Goal: Task Accomplishment & Management: Use online tool/utility

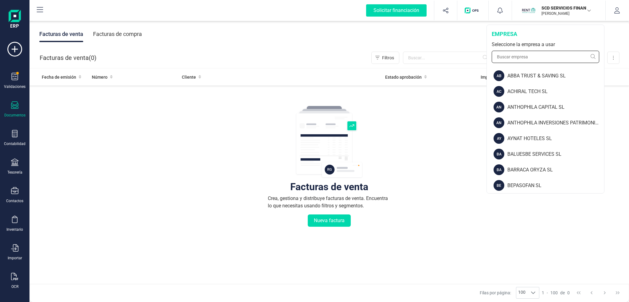
click at [526, 53] on input "text" at bounding box center [546, 57] width 108 height 12
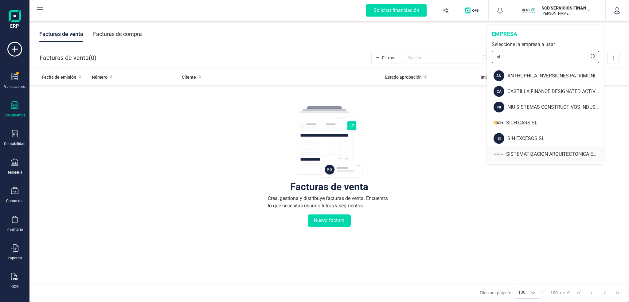
type input "si"
click at [541, 152] on div "SISTEMATIZACION ARQUITECTONICA EN REFORMAS SL" at bounding box center [555, 154] width 98 height 7
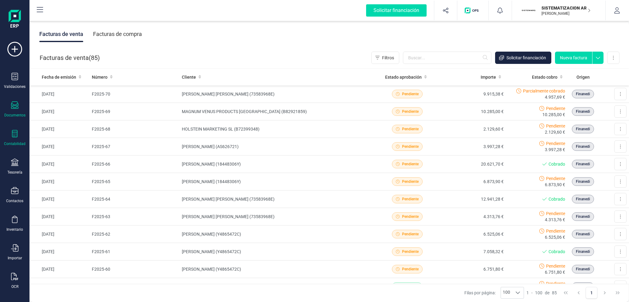
click at [16, 137] on div at bounding box center [14, 134] width 7 height 9
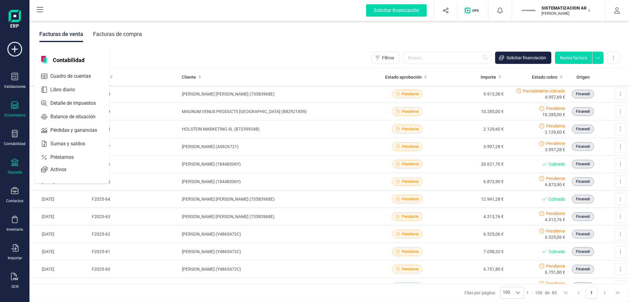
click at [18, 166] on div "Tesorería" at bounding box center [14, 166] width 25 height 16
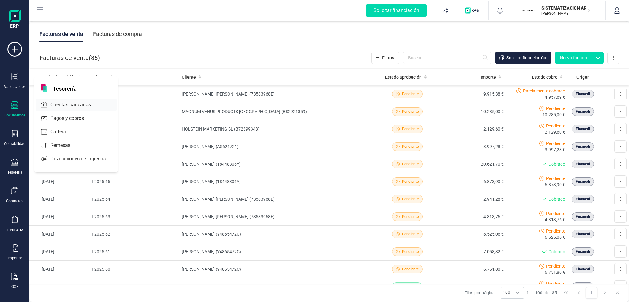
click at [65, 102] on span "Cuentas bancarias" at bounding box center [75, 104] width 54 height 7
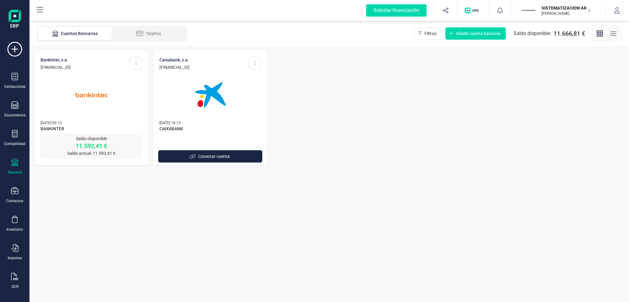
click at [102, 110] on img at bounding box center [92, 95] width 52 height 52
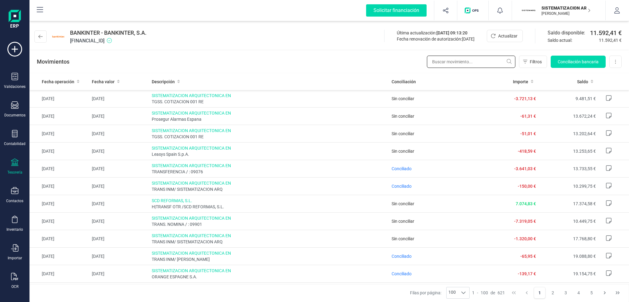
click at [455, 62] on input "text" at bounding box center [471, 62] width 88 height 12
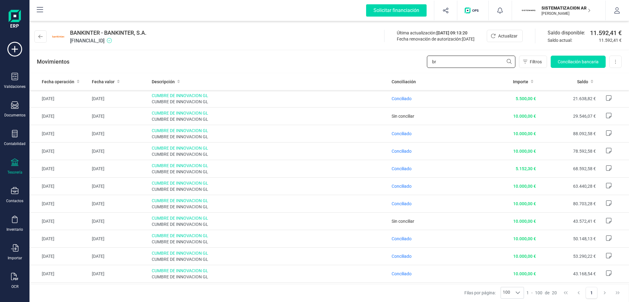
type input "b"
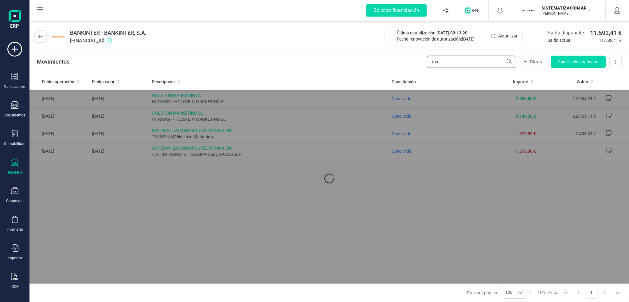
type input "m"
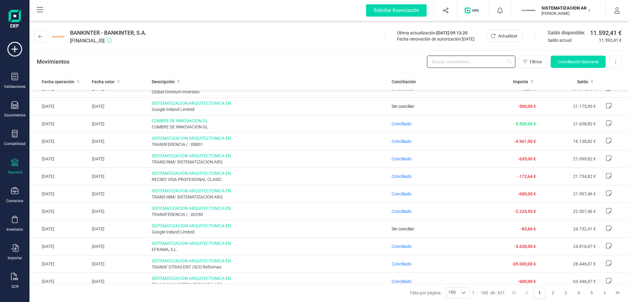
scroll to position [461, 0]
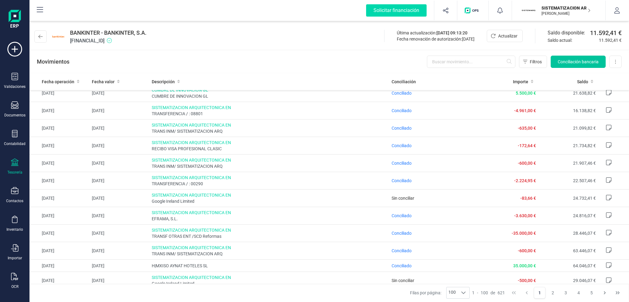
click at [569, 59] on span "Conciliación bancaria" at bounding box center [578, 62] width 41 height 6
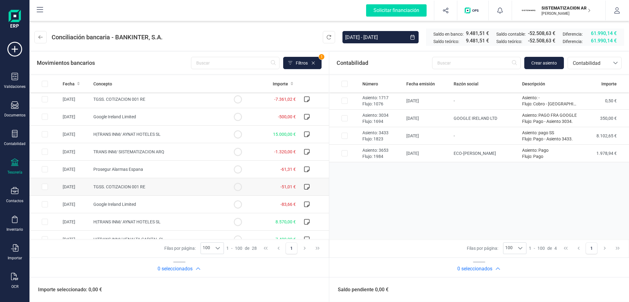
scroll to position [92, 0]
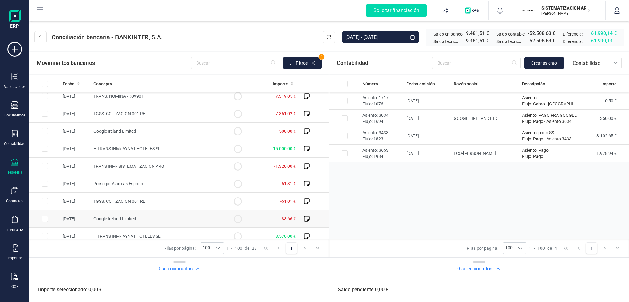
click at [120, 216] on span "Google Ireland Limited" at bounding box center [114, 218] width 43 height 5
checkbox input "true"
click at [111, 130] on span "Google Ireland Limited" at bounding box center [114, 131] width 43 height 5
checkbox input "true"
click at [609, 65] on span "Contabilidad" at bounding box center [589, 63] width 42 height 12
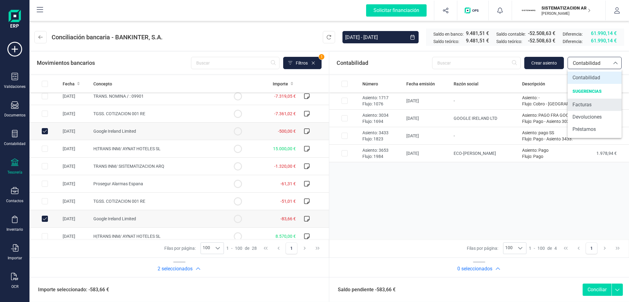
click at [593, 104] on li "Facturas" at bounding box center [595, 105] width 54 height 12
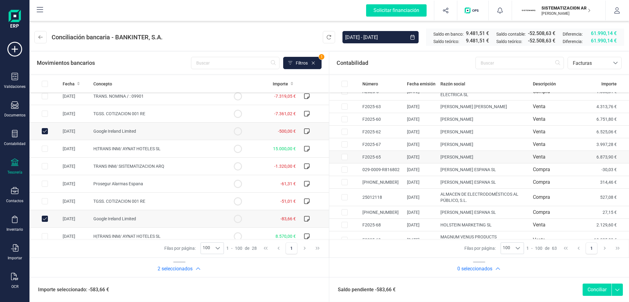
scroll to position [662, 0]
click at [226, 68] on input "text" at bounding box center [235, 63] width 88 height 12
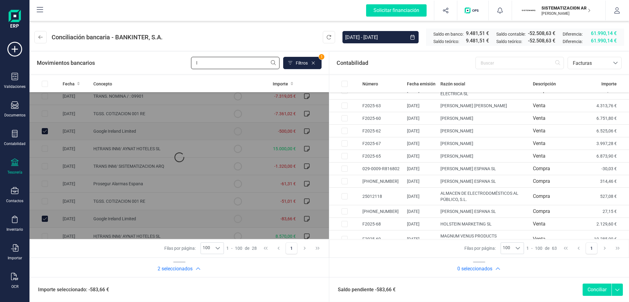
scroll to position [0, 0]
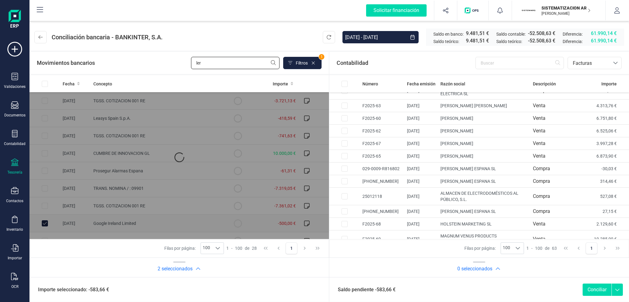
type input "lero"
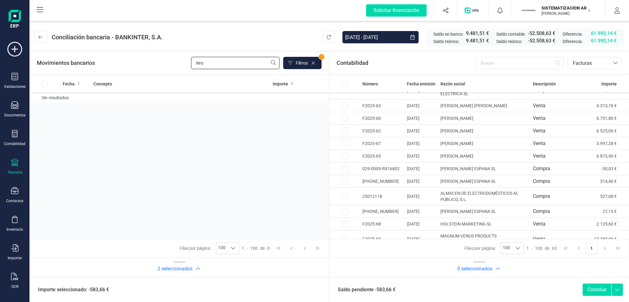
click at [242, 60] on input "lero" at bounding box center [235, 63] width 88 height 12
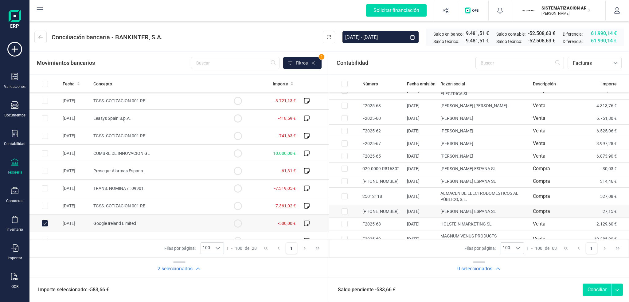
click at [345, 208] on input "Row Selected 0becfea3-d2c2-4fcb-b940-7353affa4be5" at bounding box center [345, 211] width 6 height 6
checkbox input "true"
click at [347, 180] on div "Row Selected b406550d-17e5-4a6d-97d8-86a4042dcc20" at bounding box center [345, 181] width 6 height 6
click at [345, 166] on input "Row Selected c81373c4-a718-483d-8740-a7e88b3367d9" at bounding box center [345, 169] width 6 height 6
checkbox input "true"
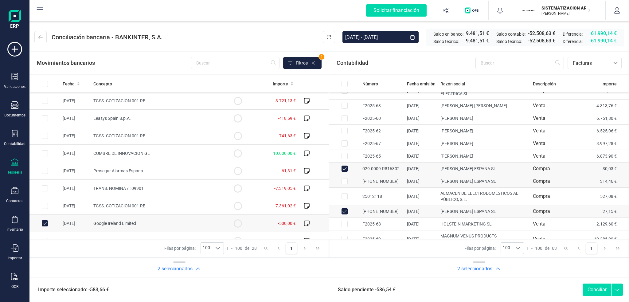
click at [345, 178] on input "Row Selected b406550d-17e5-4a6d-97d8-86a4042dcc20" at bounding box center [345, 181] width 6 height 6
checkbox input "true"
drag, startPoint x: 436, startPoint y: 165, endPoint x: 489, endPoint y: 161, distance: 53.6
click at [489, 162] on td "[PERSON_NAME] ESPANA SL" at bounding box center [484, 168] width 92 height 13
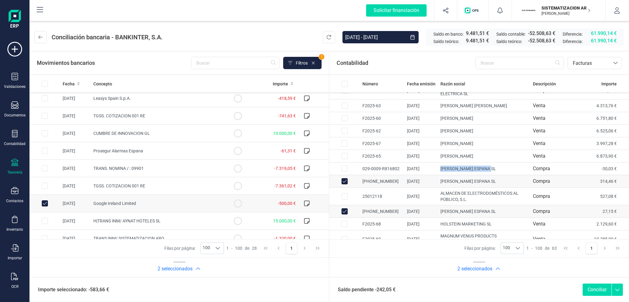
scroll to position [31, 0]
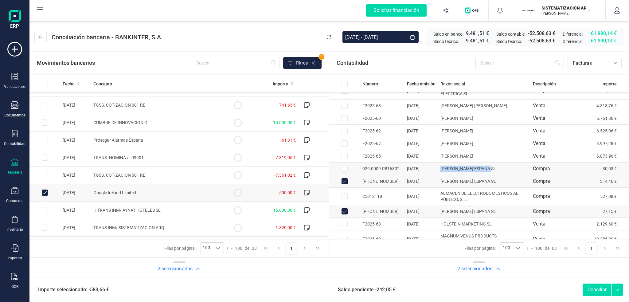
click at [344, 166] on input "Row Selected c81373c4-a718-483d-8740-a7e88b3367d9" at bounding box center [345, 169] width 6 height 6
checkbox input "true"
click at [412, 260] on div "3 seleccionados Número Fecha emisión Razón social Descripción Descripción [PHON…" at bounding box center [479, 267] width 300 height 20
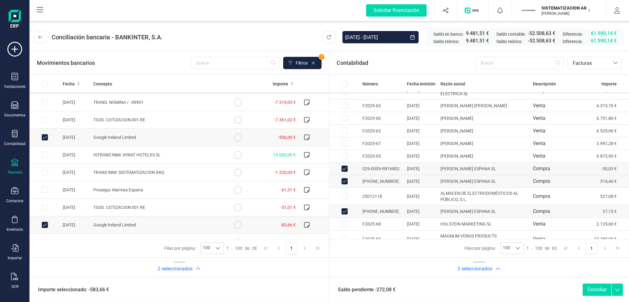
scroll to position [92, 0]
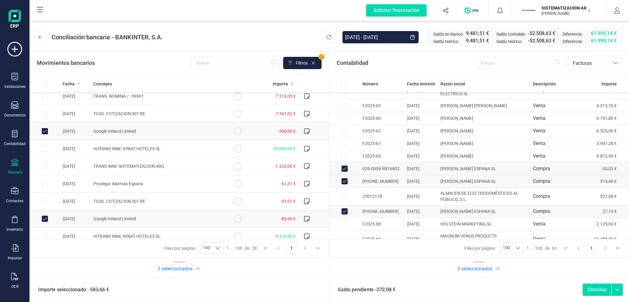
click at [45, 149] on input "Row Selected f08e8c05-908b-492b-8b00-53f816741e08" at bounding box center [45, 149] width 6 height 6
checkbox input "true"
click at [65, 83] on span "Fecha" at bounding box center [69, 84] width 12 height 6
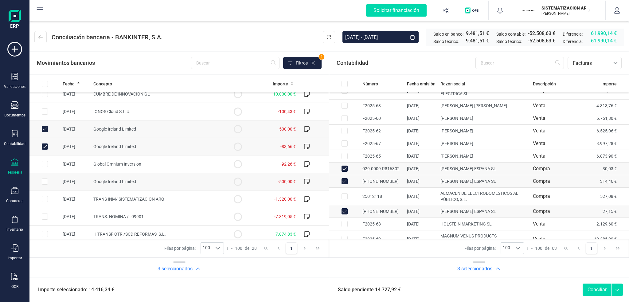
scroll to position [280, 0]
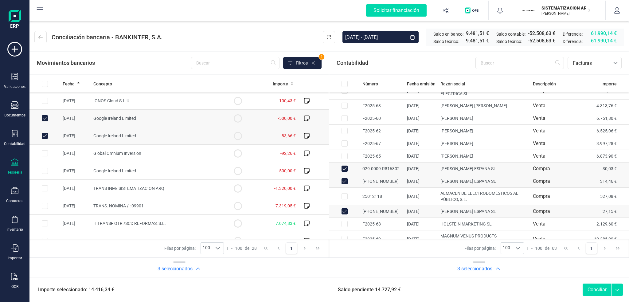
click at [45, 135] on input "Row Unselected a235ea3f-de3a-41a7-a50f-851d8133033e" at bounding box center [45, 136] width 6 height 6
checkbox input "false"
drag, startPoint x: 44, startPoint y: 113, endPoint x: 46, endPoint y: 118, distance: 5.1
click at [44, 113] on td at bounding box center [44, 119] width 31 height 18
checkbox input "false"
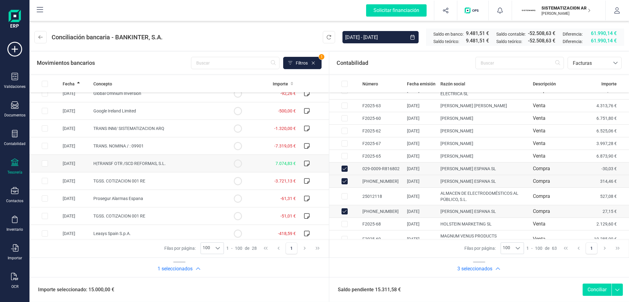
scroll to position [342, 0]
click at [300, 65] on span "Filtros" at bounding box center [302, 63] width 12 height 6
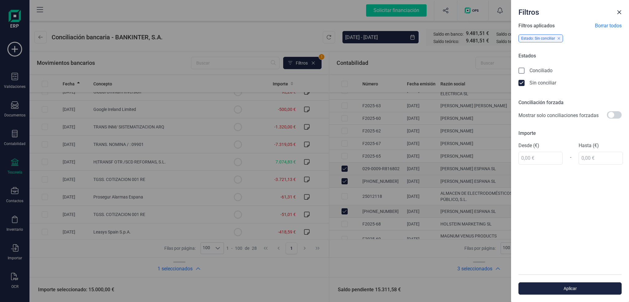
click at [232, 34] on div "Filtros Filtros aplicados Borrar todos Estado: Sin conciliar Estados Conciliado…" at bounding box center [314, 151] width 629 height 302
click at [615, 13] on button "Close" at bounding box center [619, 12] width 10 height 10
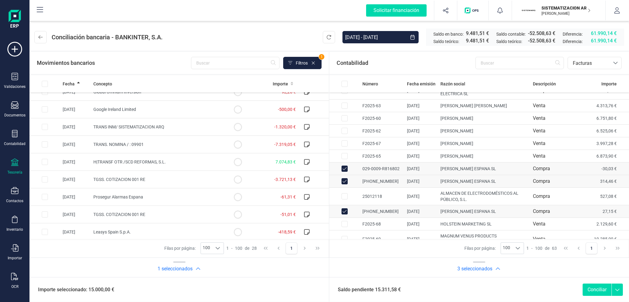
click at [207, 37] on header "Conciliación bancaria - BANKINTER, [DATE] - [DATE] Saldo en banco: 9.481,51 € S…" at bounding box center [329, 35] width 600 height 29
click at [12, 168] on div "Tesorería" at bounding box center [14, 166] width 25 height 16
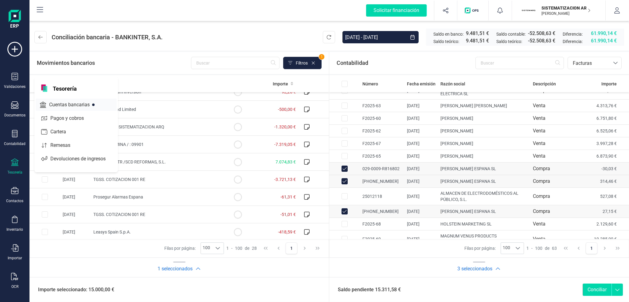
click at [66, 105] on span "Cuentas bancarias" at bounding box center [74, 104] width 54 height 7
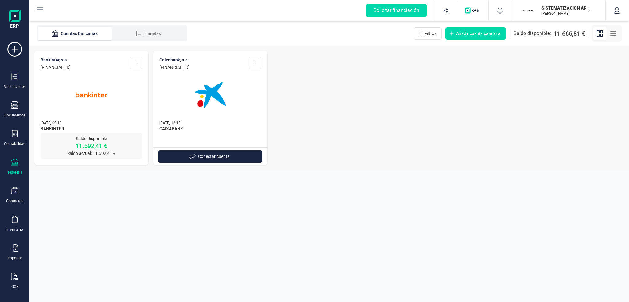
click at [111, 92] on img at bounding box center [92, 95] width 52 height 52
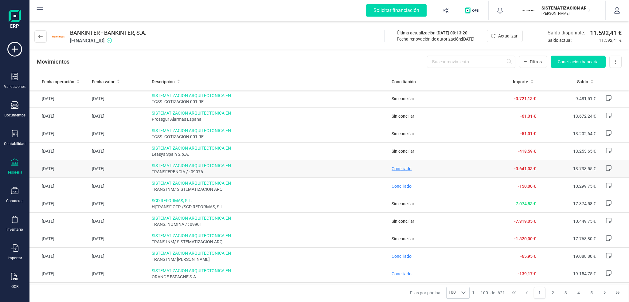
click at [400, 170] on span "Conciliado" at bounding box center [402, 168] width 20 height 5
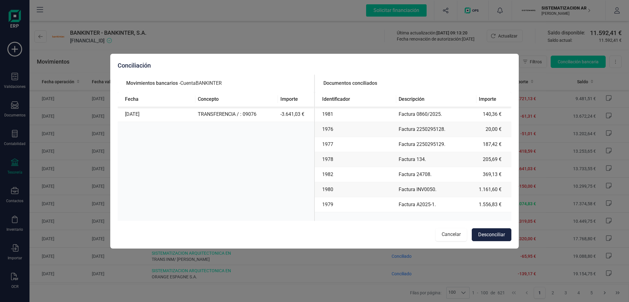
click at [457, 236] on button "Cancelar" at bounding box center [451, 234] width 31 height 13
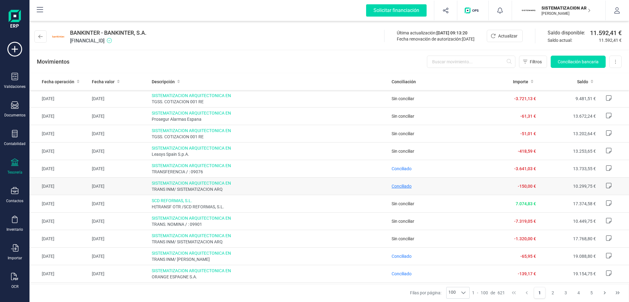
click at [403, 187] on span "Conciliado" at bounding box center [402, 186] width 20 height 5
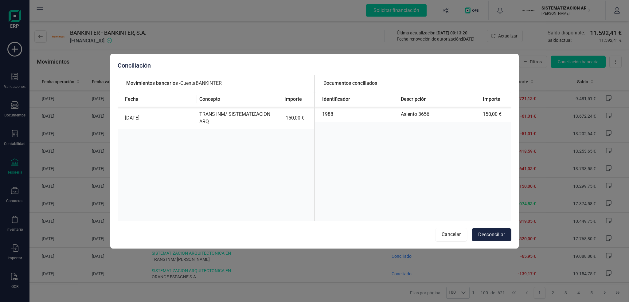
click at [448, 238] on button "Cancelar" at bounding box center [451, 234] width 31 height 13
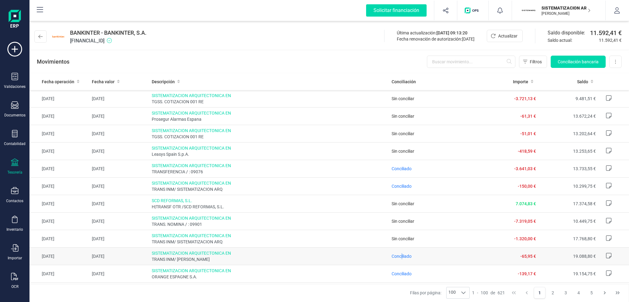
click at [399, 259] on td "Conciliado" at bounding box center [433, 257] width 89 height 18
click at [396, 256] on span "Conciliado" at bounding box center [402, 256] width 20 height 5
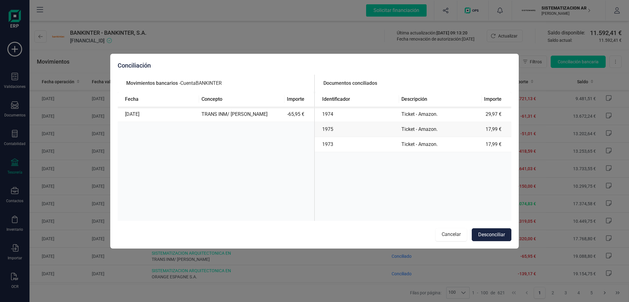
click at [448, 236] on button "Cancelar" at bounding box center [451, 234] width 31 height 13
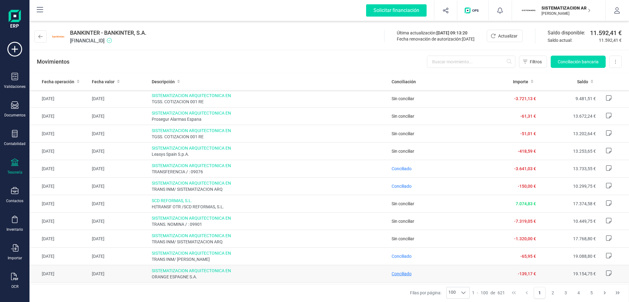
click at [397, 273] on span "Conciliado" at bounding box center [402, 273] width 20 height 5
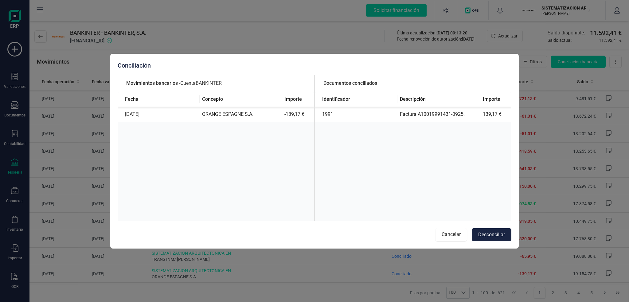
click at [460, 232] on button "Cancelar" at bounding box center [451, 234] width 31 height 13
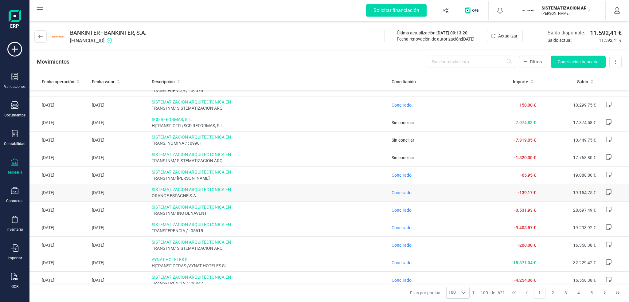
scroll to position [92, 0]
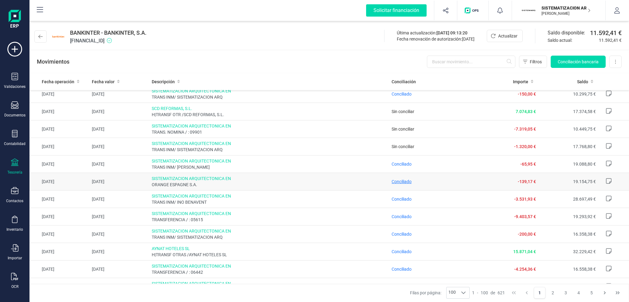
click at [399, 181] on span "Conciliado" at bounding box center [402, 181] width 20 height 5
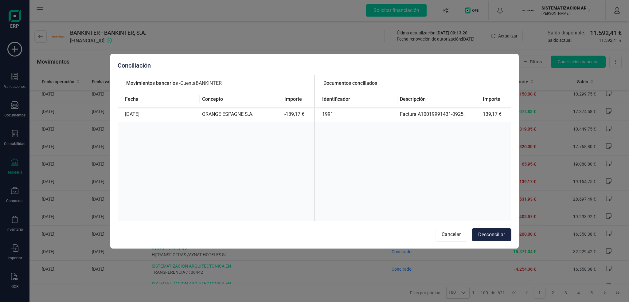
click at [453, 236] on button "Cancelar" at bounding box center [451, 234] width 31 height 13
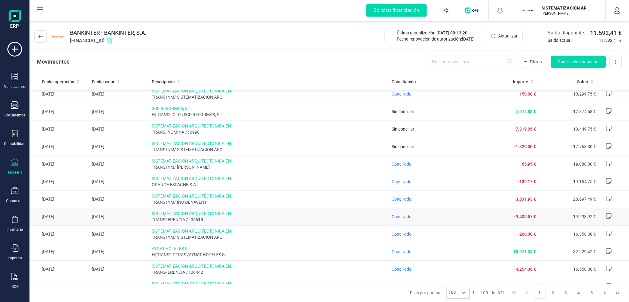
click at [397, 211] on td "Conciliado" at bounding box center [433, 217] width 89 height 18
click at [402, 219] on td "Conciliado" at bounding box center [433, 217] width 89 height 18
click at [401, 218] on span "Conciliado" at bounding box center [402, 216] width 20 height 5
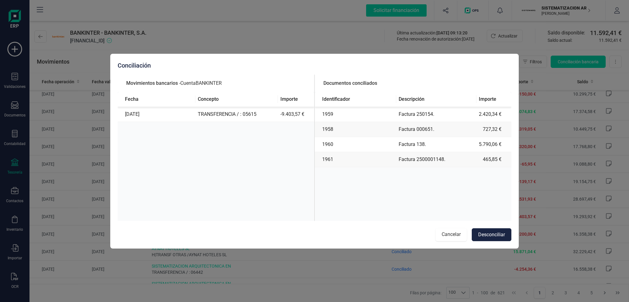
click at [452, 238] on button "Cancelar" at bounding box center [451, 234] width 31 height 13
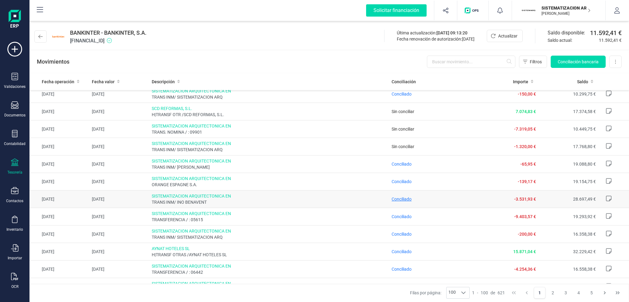
click at [401, 197] on span "Conciliado" at bounding box center [402, 199] width 20 height 5
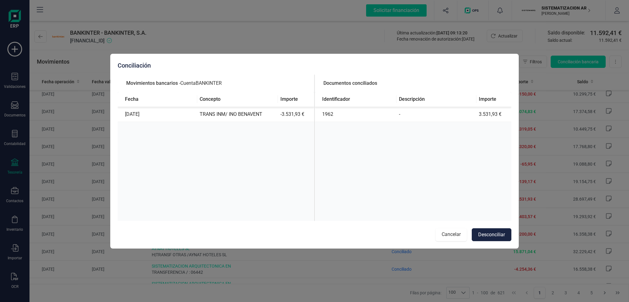
click at [448, 236] on button "Cancelar" at bounding box center [451, 234] width 31 height 13
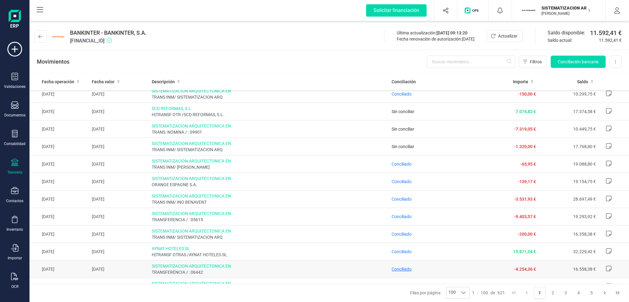
click at [403, 267] on span "Conciliado" at bounding box center [402, 269] width 20 height 5
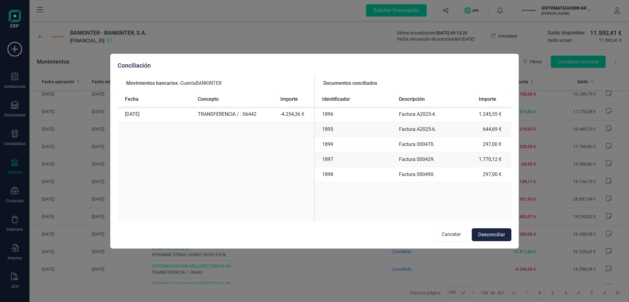
click at [447, 234] on button "Cancelar" at bounding box center [451, 234] width 31 height 13
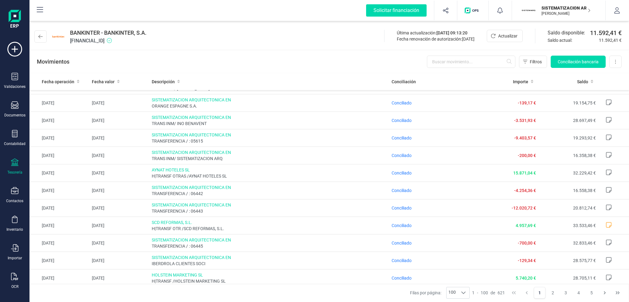
scroll to position [184, 0]
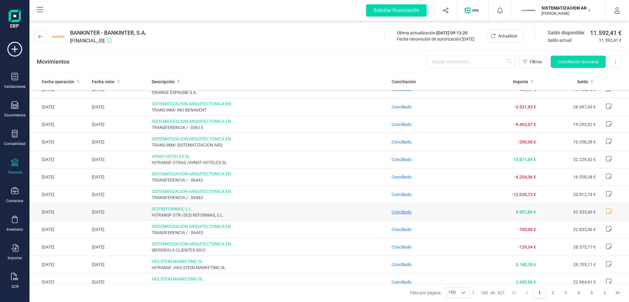
click at [400, 212] on span "Conciliado" at bounding box center [402, 211] width 20 height 5
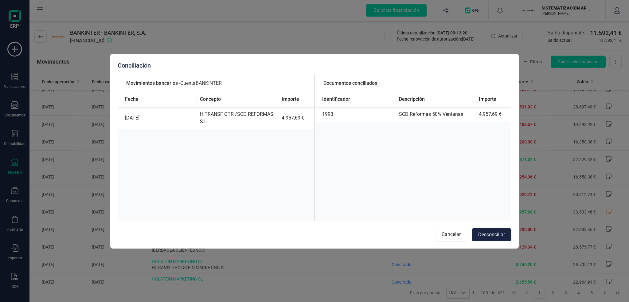
click at [445, 233] on button "Cancelar" at bounding box center [451, 234] width 31 height 13
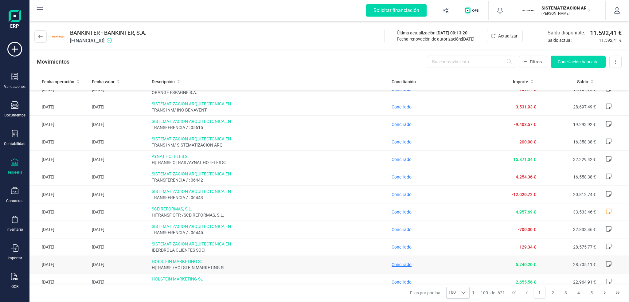
click at [397, 262] on span "Conciliado" at bounding box center [402, 264] width 20 height 5
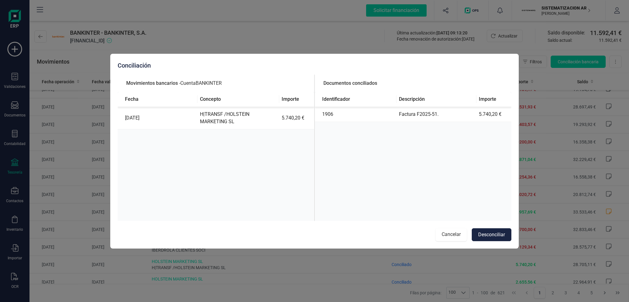
click at [448, 232] on button "Cancelar" at bounding box center [451, 234] width 31 height 13
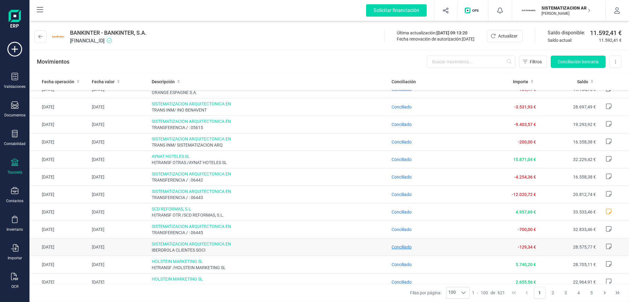
click at [401, 245] on span "Conciliado" at bounding box center [402, 246] width 20 height 5
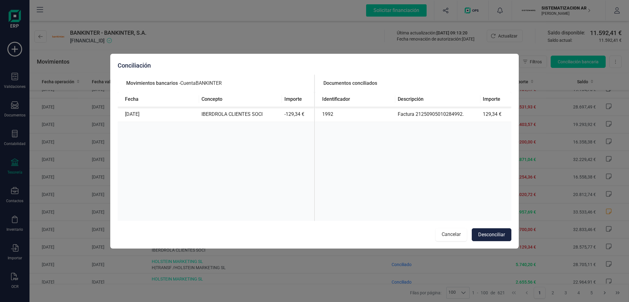
click at [455, 231] on button "Cancelar" at bounding box center [451, 234] width 31 height 13
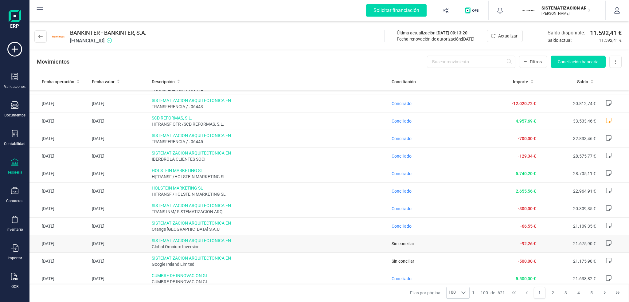
scroll to position [276, 0]
click at [399, 223] on span "Conciliado" at bounding box center [402, 224] width 20 height 5
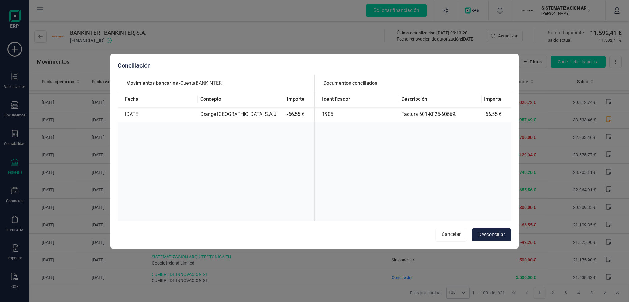
click at [442, 234] on button "Cancelar" at bounding box center [451, 234] width 31 height 13
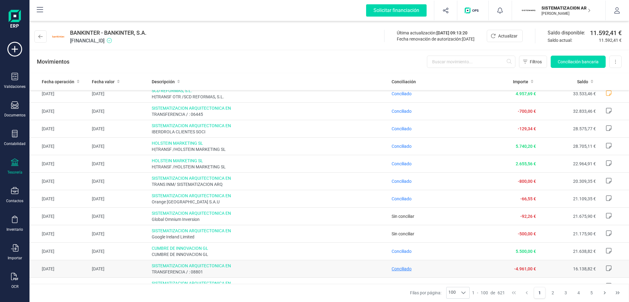
scroll to position [338, 0]
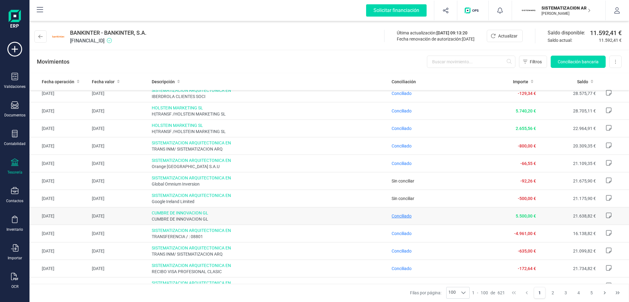
click at [392, 216] on span "Conciliado" at bounding box center [402, 215] width 20 height 5
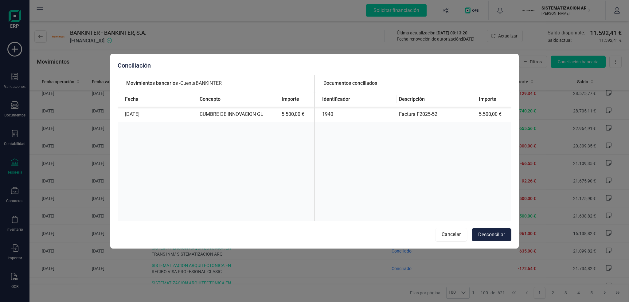
click at [437, 235] on button "Cancelar" at bounding box center [451, 234] width 31 height 13
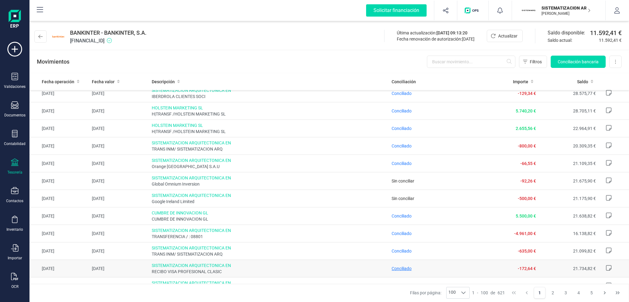
click at [396, 266] on span "Conciliado" at bounding box center [402, 268] width 20 height 5
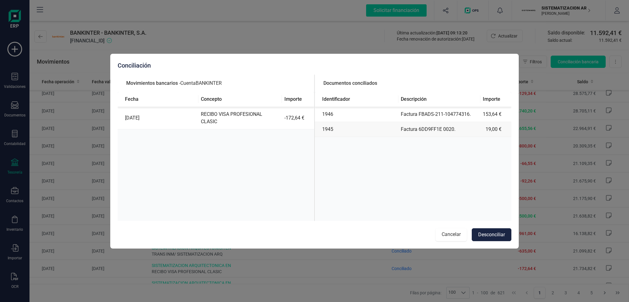
click at [453, 237] on button "Cancelar" at bounding box center [451, 234] width 31 height 13
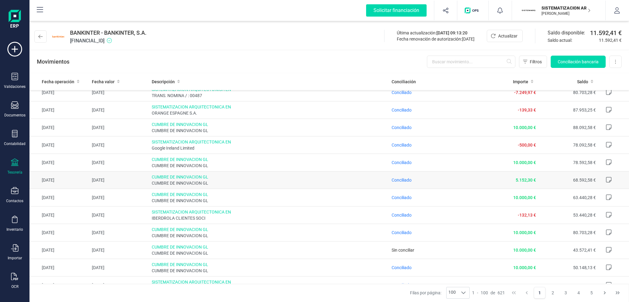
scroll to position [860, 0]
click at [398, 212] on span "Conciliado" at bounding box center [402, 213] width 20 height 5
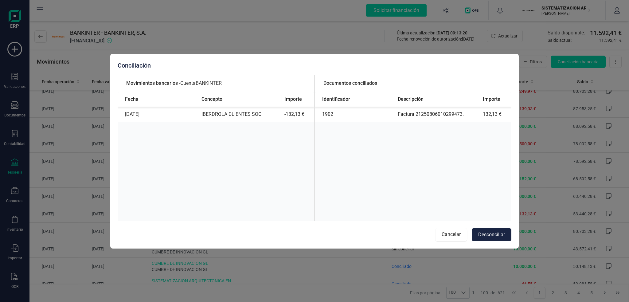
click at [448, 236] on button "Cancelar" at bounding box center [451, 234] width 31 height 13
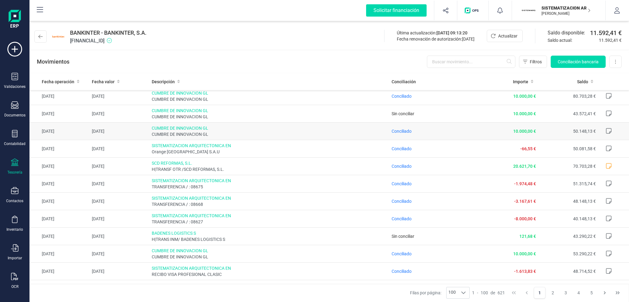
scroll to position [1014, 0]
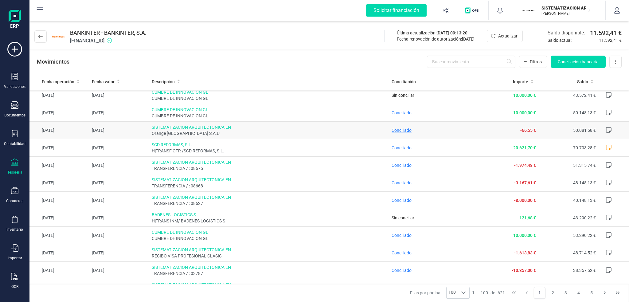
click at [402, 128] on span "Conciliado" at bounding box center [402, 130] width 20 height 5
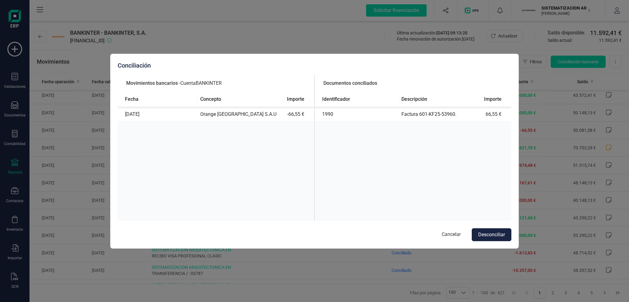
click at [450, 235] on button "Cancelar" at bounding box center [451, 234] width 31 height 13
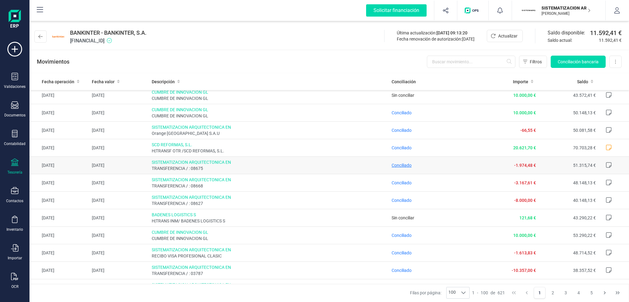
click at [397, 163] on span "Conciliado" at bounding box center [402, 165] width 20 height 5
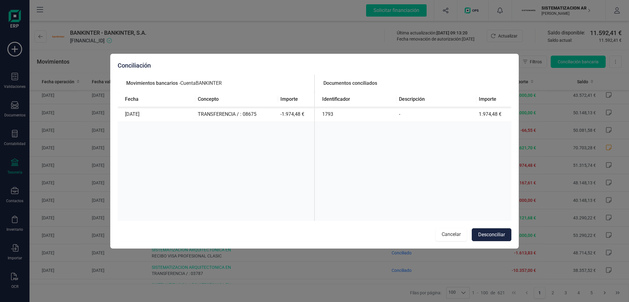
click at [448, 230] on button "Cancelar" at bounding box center [451, 234] width 31 height 13
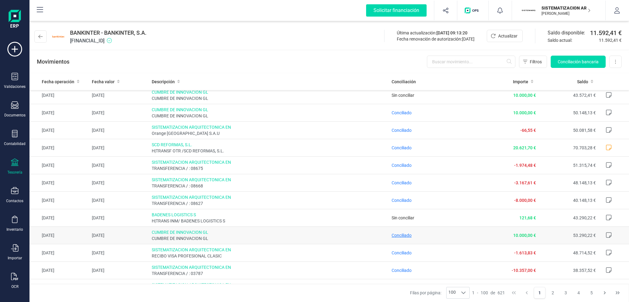
click at [397, 233] on span "Conciliado" at bounding box center [402, 235] width 20 height 5
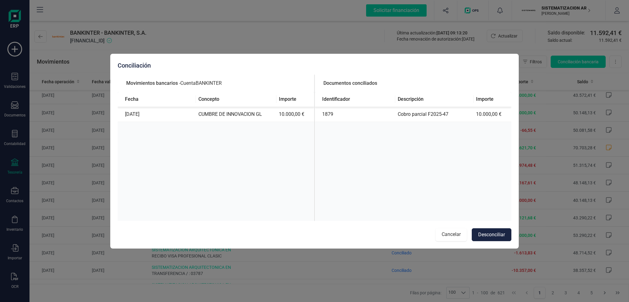
click at [446, 237] on button "Cancelar" at bounding box center [451, 234] width 31 height 13
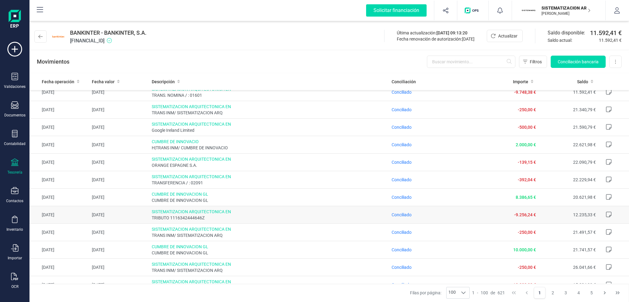
scroll to position [1544, 0]
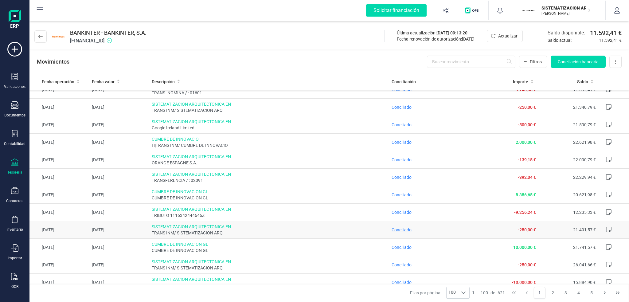
click at [400, 227] on span "Conciliado" at bounding box center [402, 229] width 20 height 5
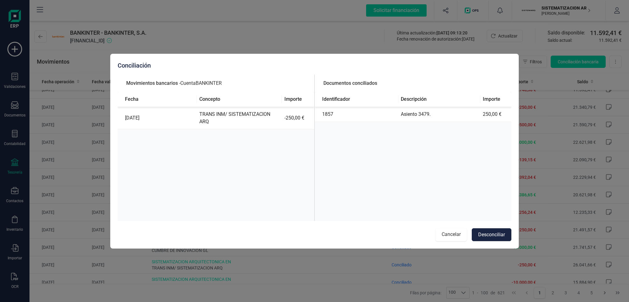
click at [458, 234] on button "Cancelar" at bounding box center [451, 234] width 31 height 13
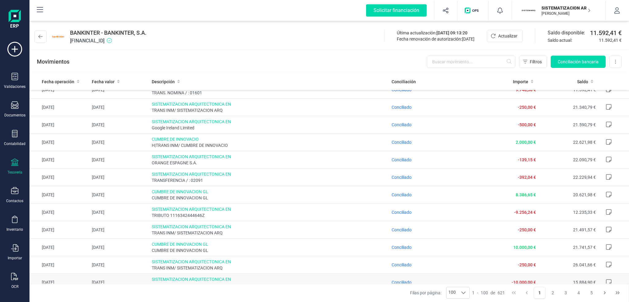
click at [398, 280] on span "Conciliado" at bounding box center [402, 282] width 20 height 5
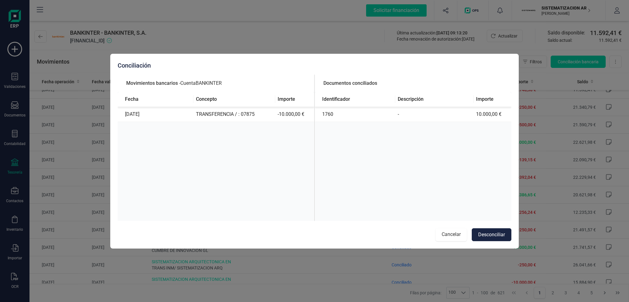
click at [444, 233] on button "Cancelar" at bounding box center [451, 234] width 31 height 13
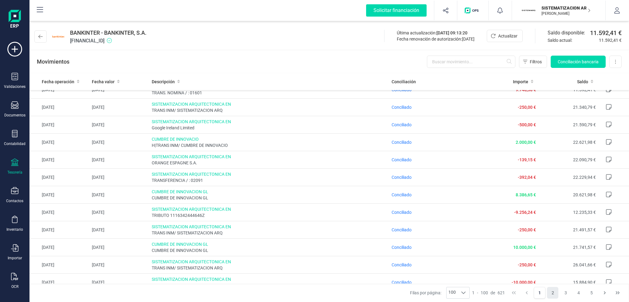
click at [553, 295] on button "2" at bounding box center [553, 293] width 12 height 12
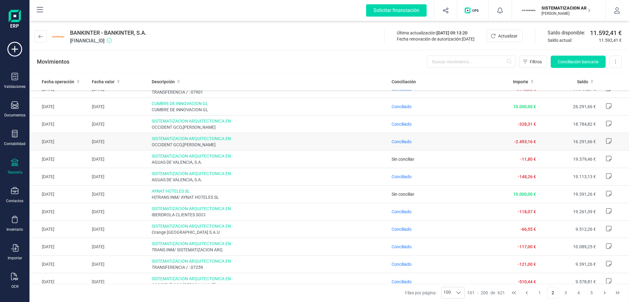
scroll to position [0, 0]
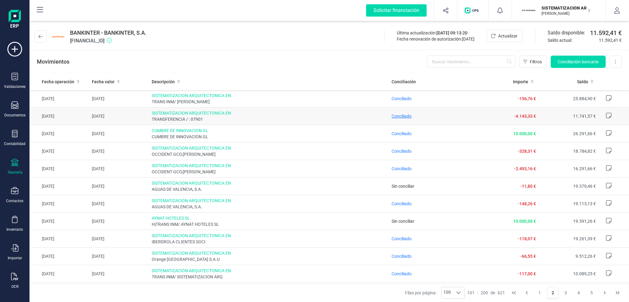
click at [399, 115] on span "Conciliado" at bounding box center [402, 116] width 20 height 5
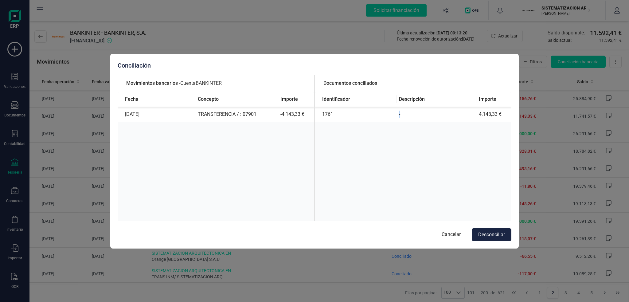
drag, startPoint x: 394, startPoint y: 114, endPoint x: 432, endPoint y: 115, distance: 37.8
click at [432, 115] on tr "1761 - 4.143,33 €" at bounding box center [413, 114] width 197 height 15
click at [432, 116] on td "-" at bounding box center [437, 114] width 80 height 15
click at [449, 235] on button "Cancelar" at bounding box center [451, 234] width 31 height 13
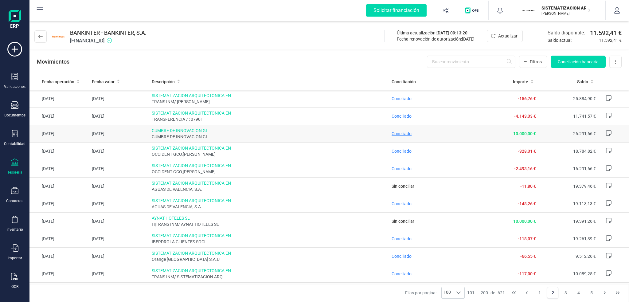
click at [407, 134] on span "Conciliado" at bounding box center [402, 133] width 20 height 5
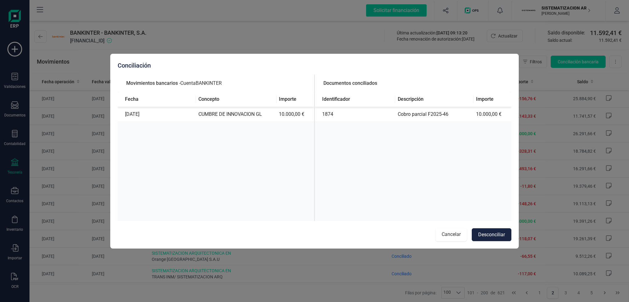
click at [446, 237] on button "Cancelar" at bounding box center [451, 234] width 31 height 13
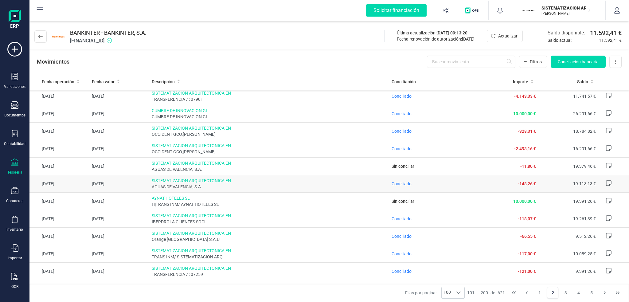
scroll to position [31, 0]
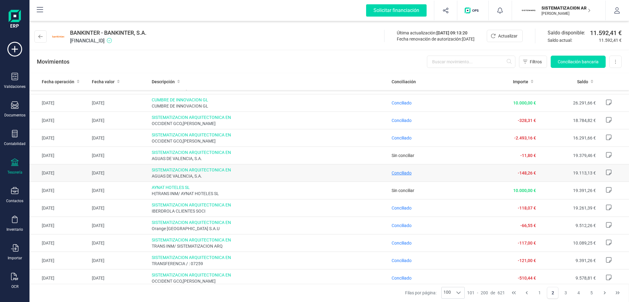
click at [398, 172] on span "Conciliado" at bounding box center [402, 172] width 20 height 5
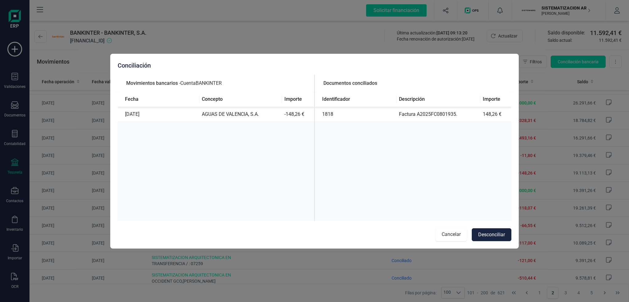
click at [452, 237] on button "Cancelar" at bounding box center [451, 234] width 31 height 13
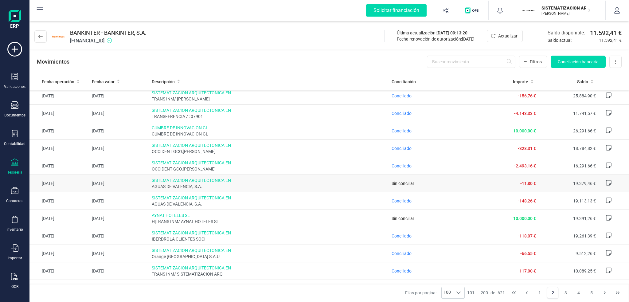
scroll to position [0, 0]
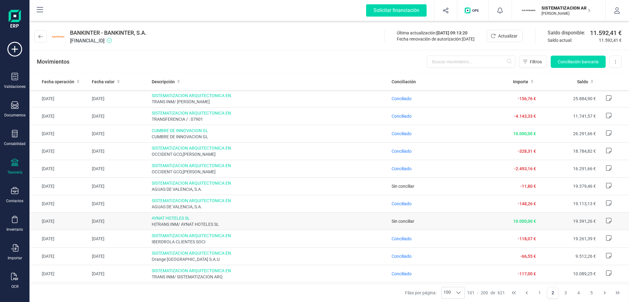
click at [539, 293] on button "1" at bounding box center [540, 293] width 12 height 12
click at [574, 11] on p "SISTEMATIZACION ARQUITECTONICA EN REFORMAS SL" at bounding box center [566, 8] width 49 height 6
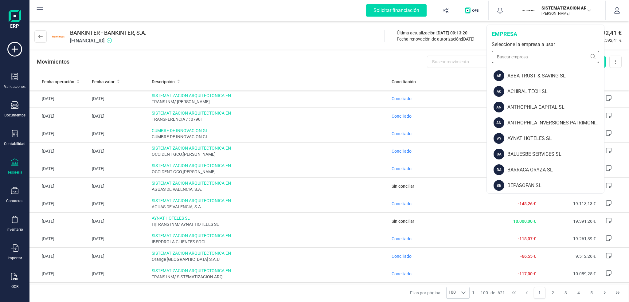
click at [536, 58] on input "text" at bounding box center [546, 57] width 108 height 12
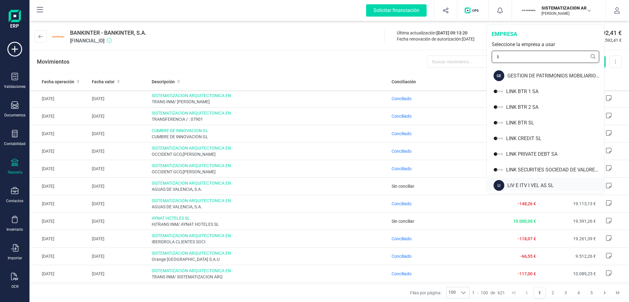
type input "li"
click at [525, 188] on div "LIV E ITV I VEL AS SL" at bounding box center [555, 185] width 97 height 7
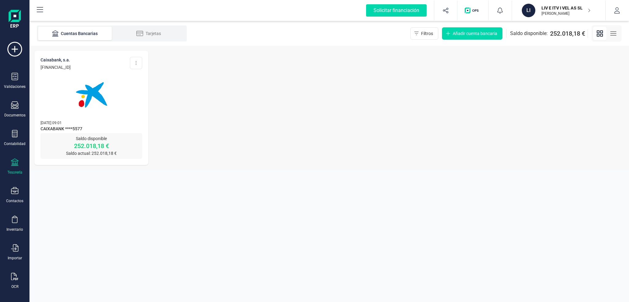
click at [75, 106] on img at bounding box center [92, 95] width 52 height 52
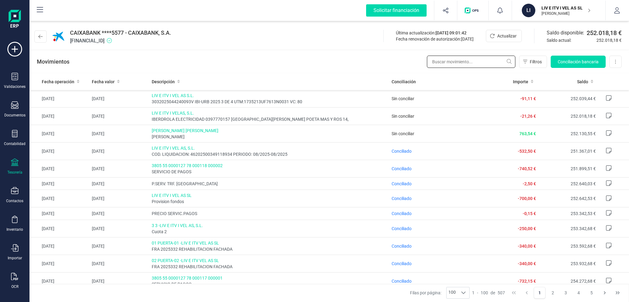
click at [479, 60] on input "text" at bounding box center [471, 62] width 88 height 12
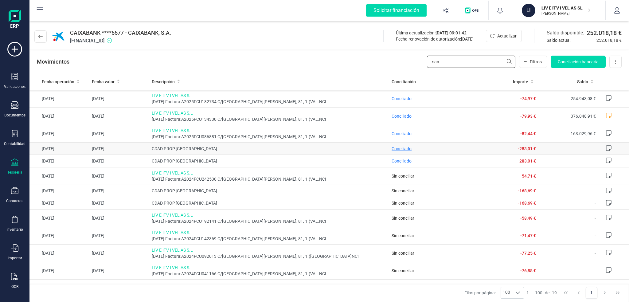
type input "san"
click at [400, 147] on span "Conciliado" at bounding box center [402, 148] width 20 height 5
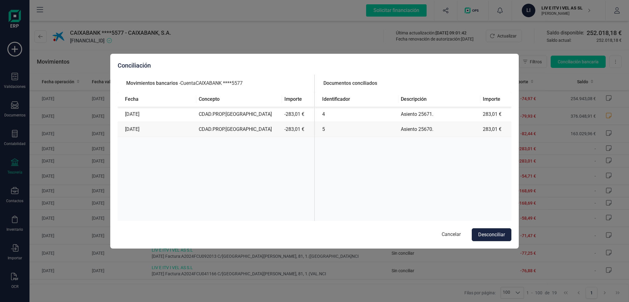
click at [423, 116] on td "Asiento 25671." at bounding box center [439, 114] width 82 height 15
copy td "25671"
click at [448, 234] on button "Cancelar" at bounding box center [451, 234] width 31 height 13
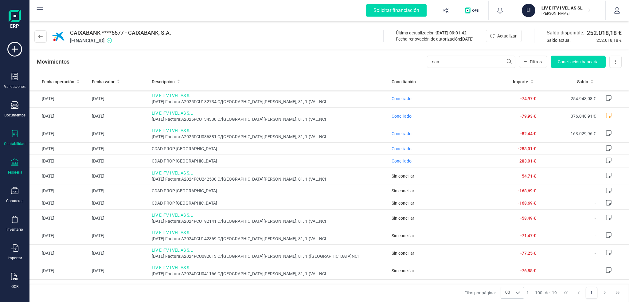
click at [15, 140] on div "Contabilidad" at bounding box center [14, 138] width 25 height 16
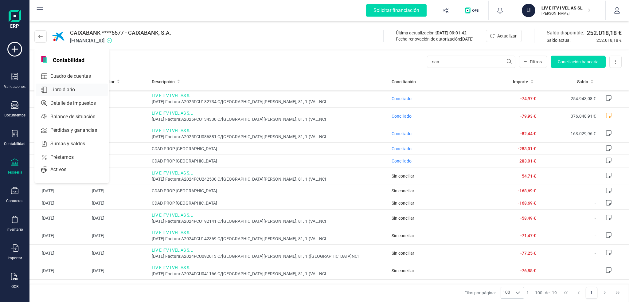
click at [53, 90] on span "Libro diario" at bounding box center [67, 89] width 38 height 7
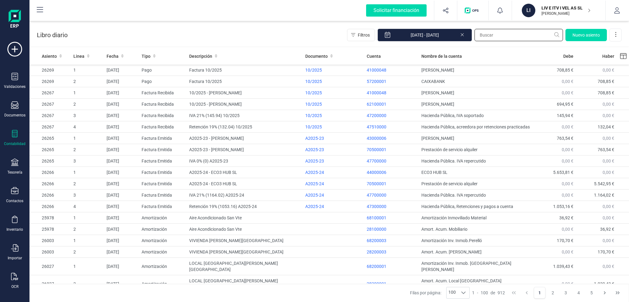
paste input "25671"
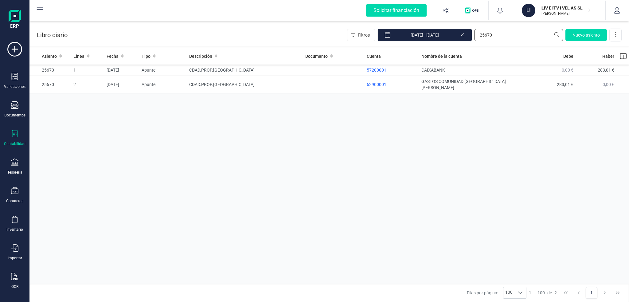
click at [518, 36] on input "25670" at bounding box center [519, 35] width 88 height 12
type input "25671"
click at [4, 138] on div "Contabilidad" at bounding box center [14, 138] width 25 height 16
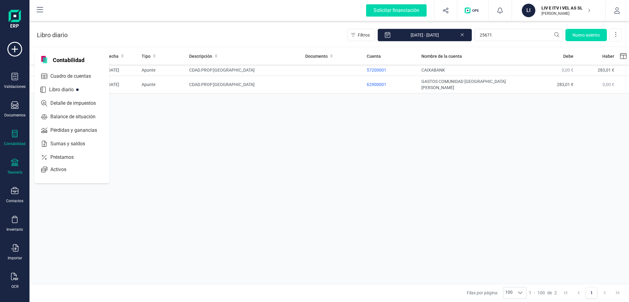
click at [17, 168] on div "Tesorería" at bounding box center [14, 166] width 25 height 16
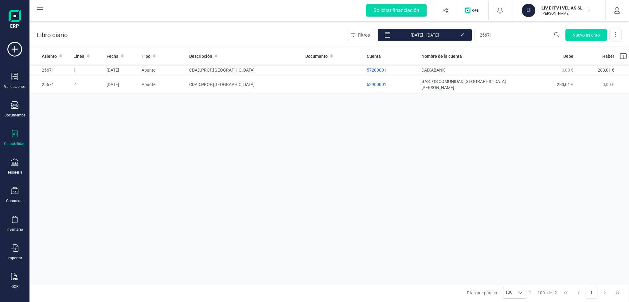
click at [554, 10] on p "LIV E ITV I VEL AS SL" at bounding box center [566, 8] width 49 height 6
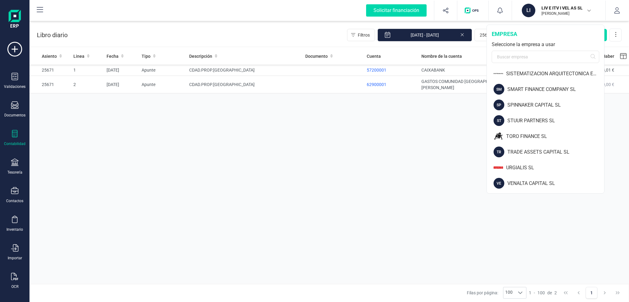
scroll to position [754, 0]
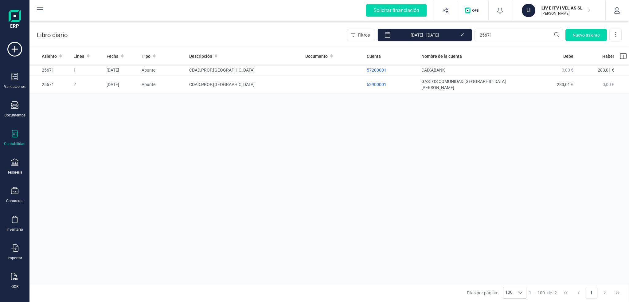
click at [330, 133] on div "Asiento Linea Fecha Tipo Descripción Documento Cuenta Nombre de la cuenta [PERS…" at bounding box center [329, 166] width 600 height 237
